Goal: Task Accomplishment & Management: Manage account settings

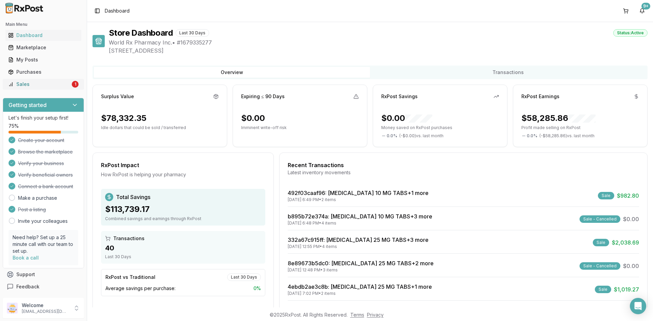
click at [32, 83] on div "Sales" at bounding box center [39, 84] width 62 height 7
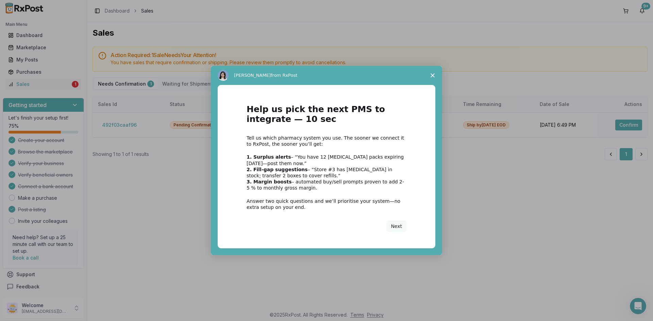
click at [432, 69] on span "Close survey" at bounding box center [432, 75] width 19 height 19
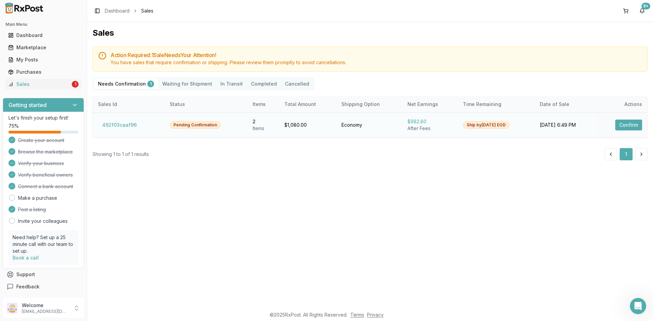
click at [622, 121] on button "Confirm" at bounding box center [628, 125] width 27 height 11
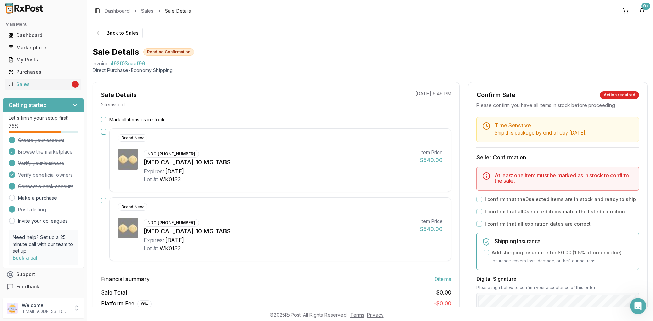
click at [104, 119] on button "Mark all items as in stock" at bounding box center [103, 119] width 5 height 5
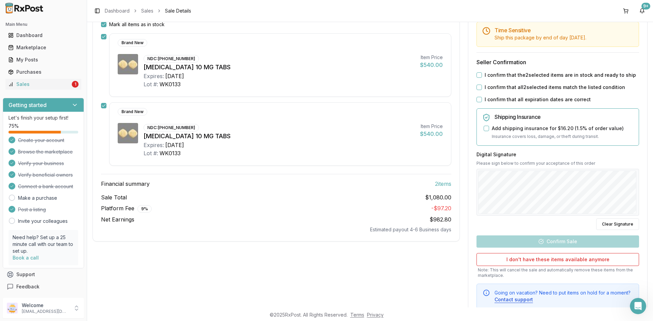
scroll to position [102, 0]
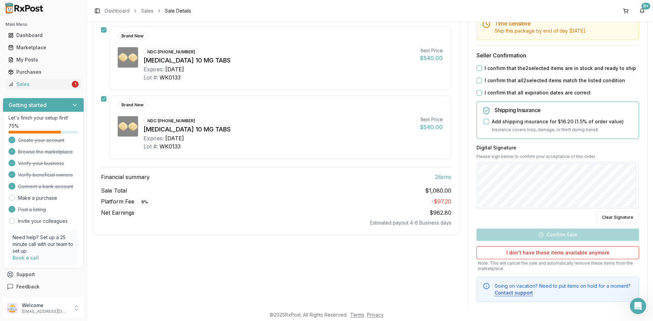
click at [476, 69] on button "I confirm that the 2 selected items are in stock and ready to ship" at bounding box center [478, 68] width 5 height 5
click at [480, 81] on button "I confirm that all 2 selected items match the listed condition" at bounding box center [478, 80] width 5 height 5
click at [477, 93] on button "I confirm that all expiration dates are correct" at bounding box center [478, 92] width 5 height 5
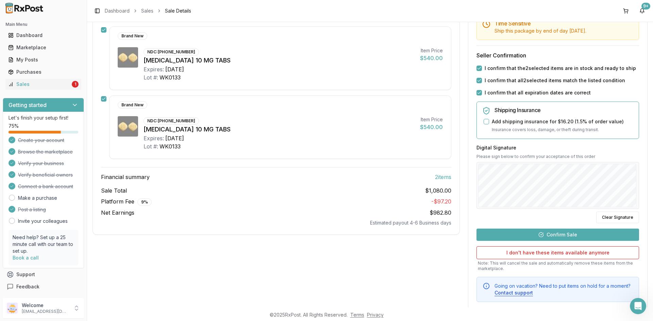
click at [528, 237] on button "Confirm Sale" at bounding box center [557, 235] width 163 height 12
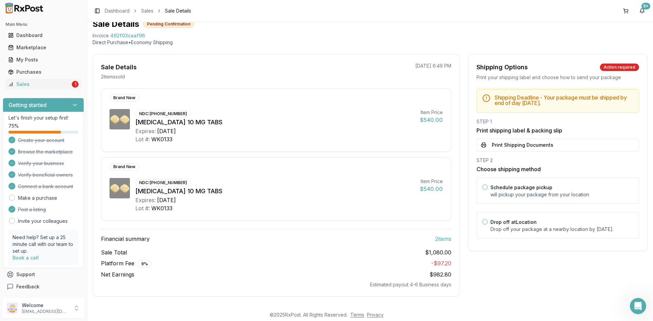
scroll to position [28, 0]
click at [515, 146] on button "Print Shipping Documents" at bounding box center [557, 145] width 163 height 13
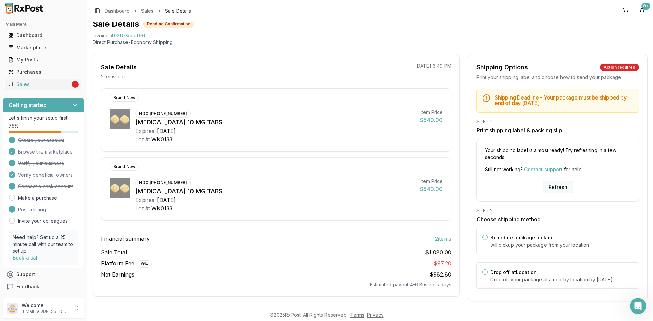
click at [561, 189] on button "Refresh" at bounding box center [558, 187] width 30 height 12
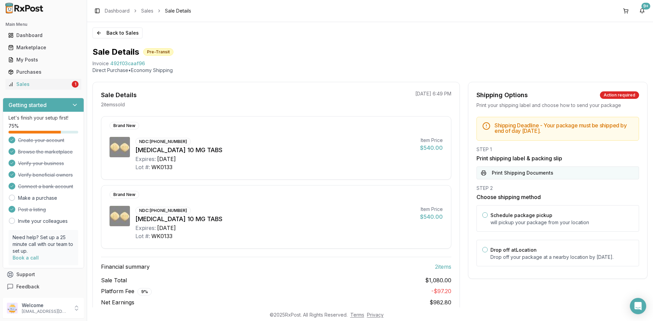
click at [557, 175] on button "Print Shipping Documents" at bounding box center [557, 173] width 163 height 13
click at [42, 81] on div "Sales" at bounding box center [39, 84] width 62 height 7
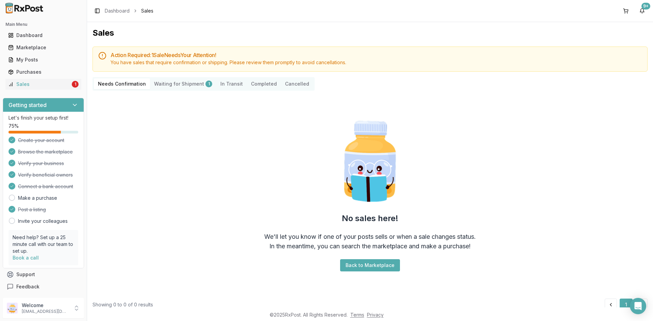
click at [192, 84] on Shipment "Waiting for Shipment 1" at bounding box center [183, 84] width 66 height 11
